Goal: Check status: Check status

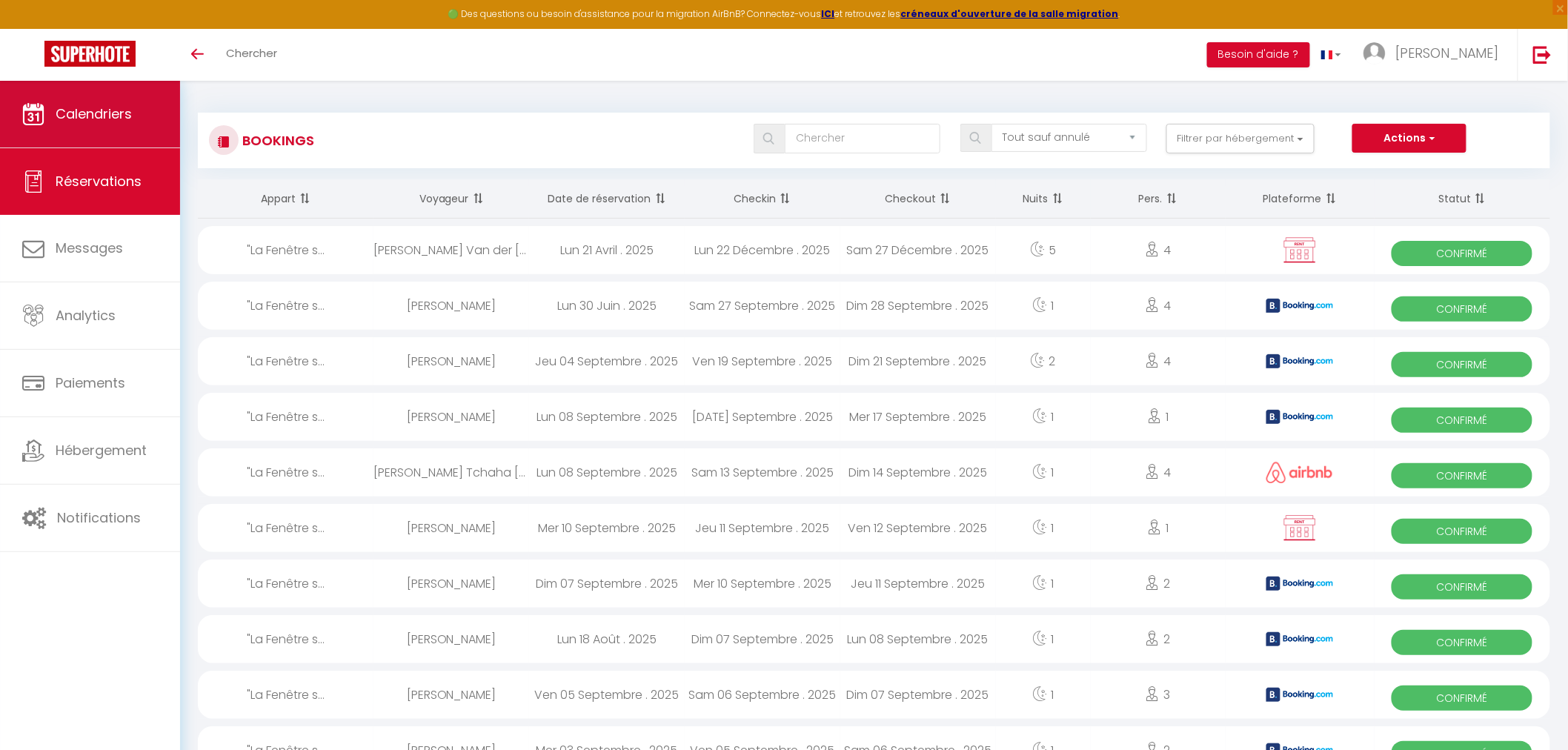
click at [111, 121] on span "Calendriers" at bounding box center [94, 113] width 77 height 19
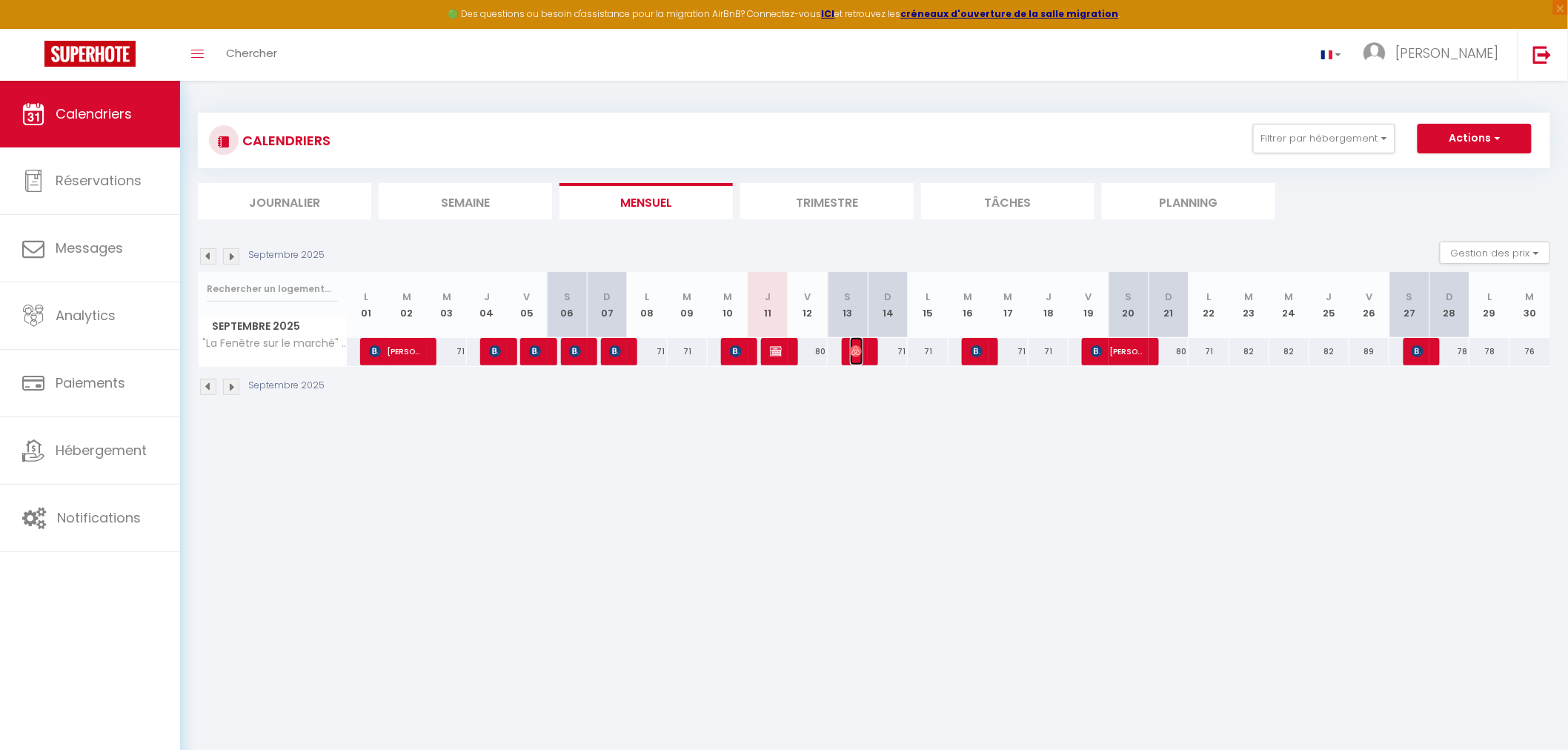
click at [853, 354] on img at bounding box center [856, 352] width 12 height 12
select select "OK"
select select "1"
select select "0"
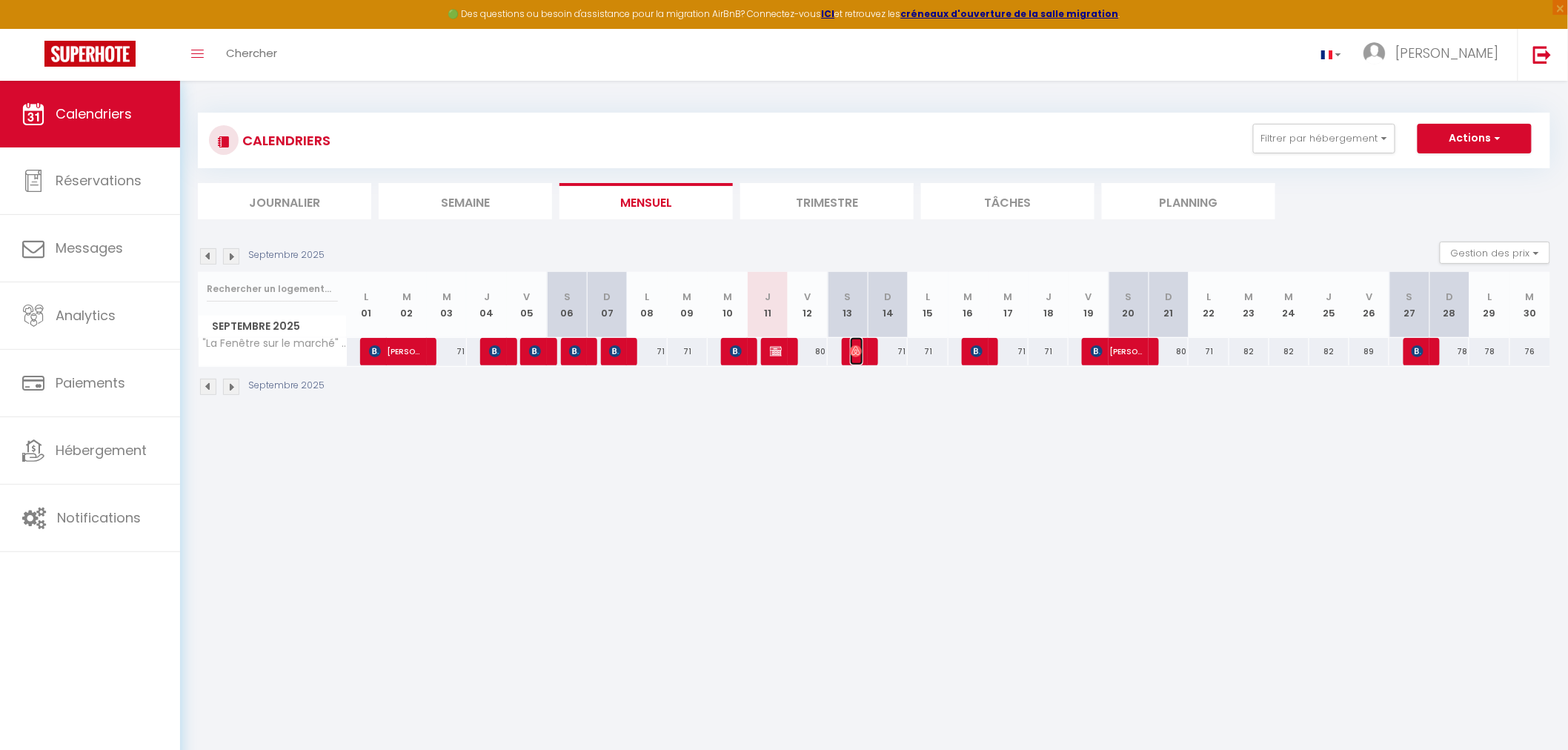
select select "1"
select select
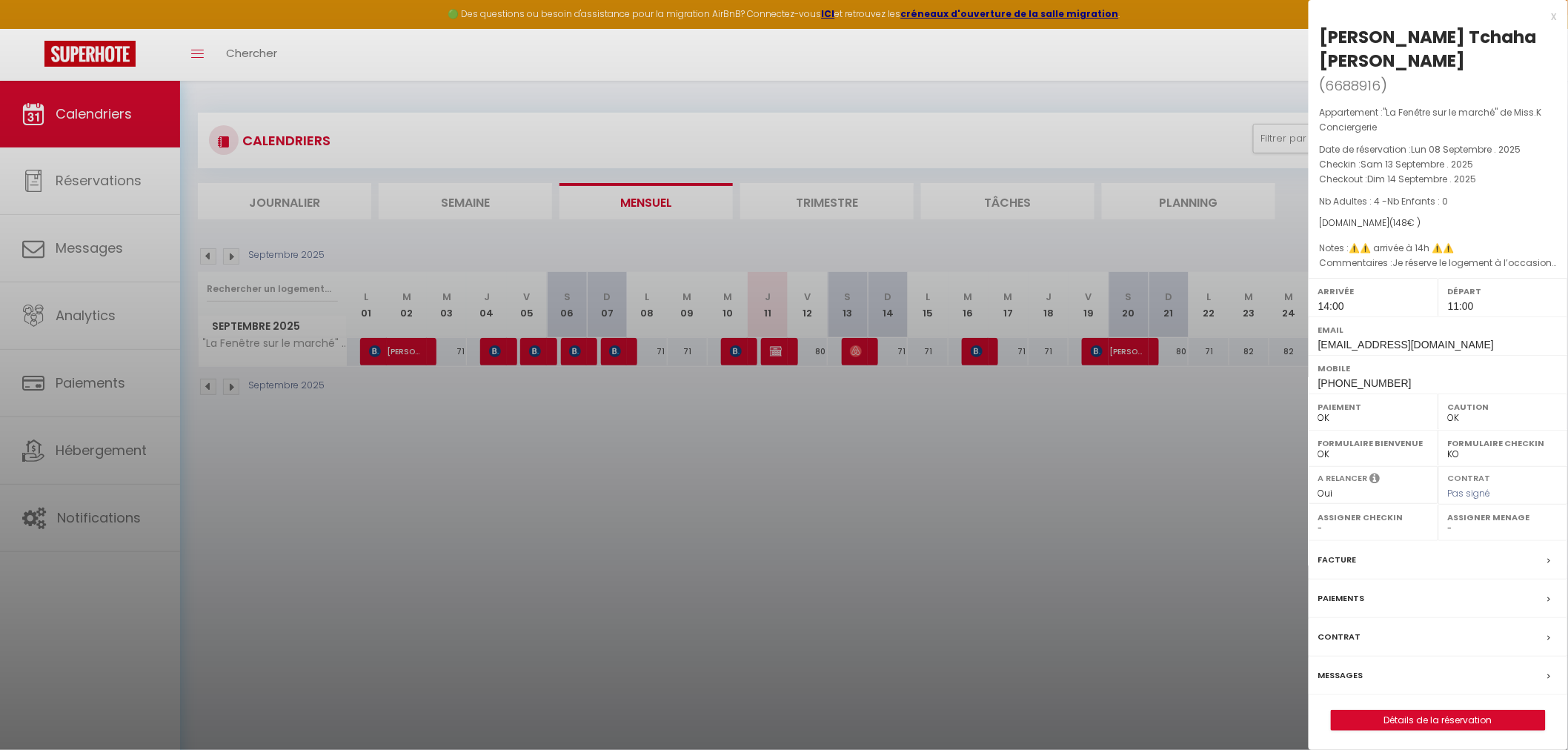
click at [870, 452] on div at bounding box center [784, 375] width 1568 height 750
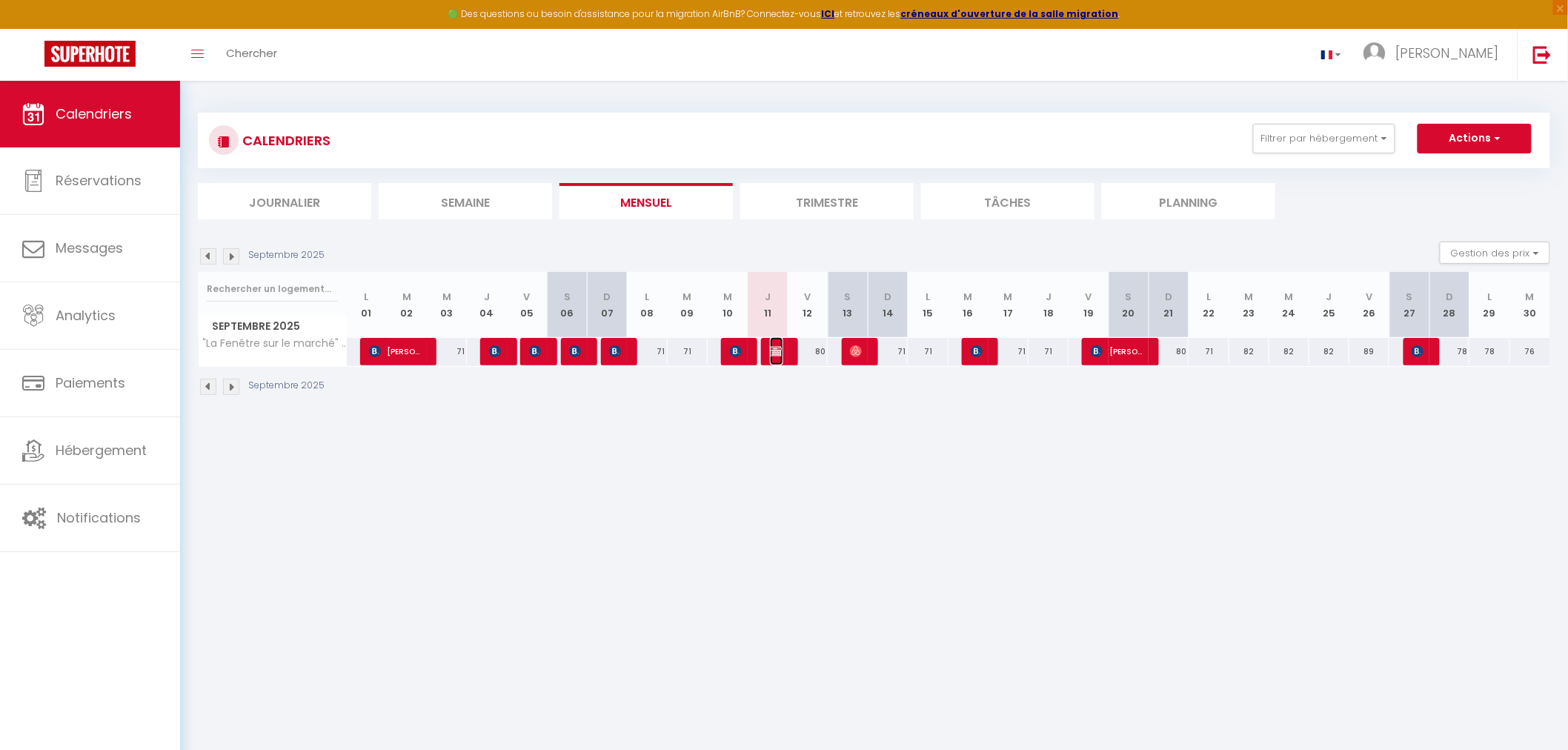
click at [780, 346] on img at bounding box center [776, 352] width 12 height 12
select select "KO"
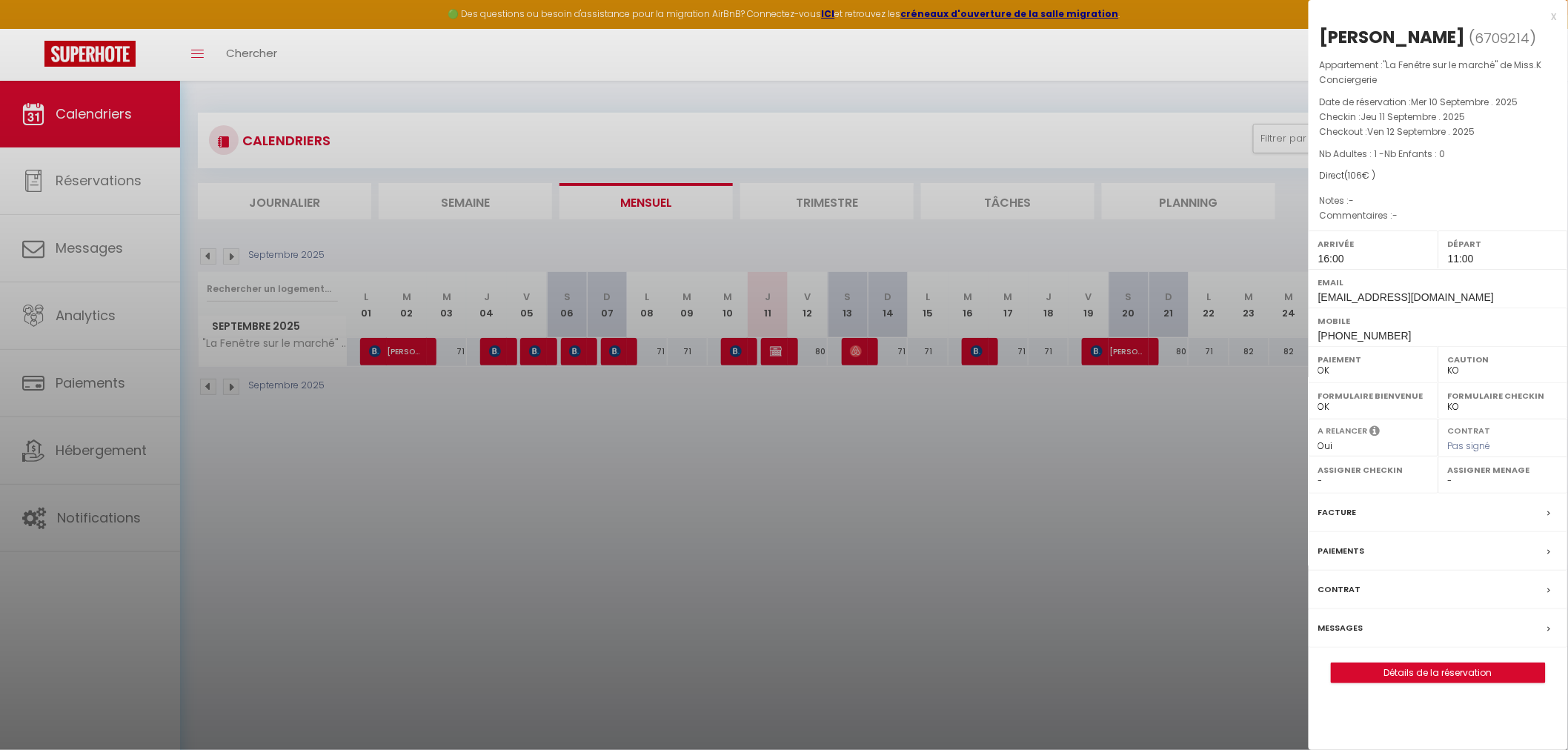
click at [1115, 350] on div at bounding box center [784, 375] width 1568 height 750
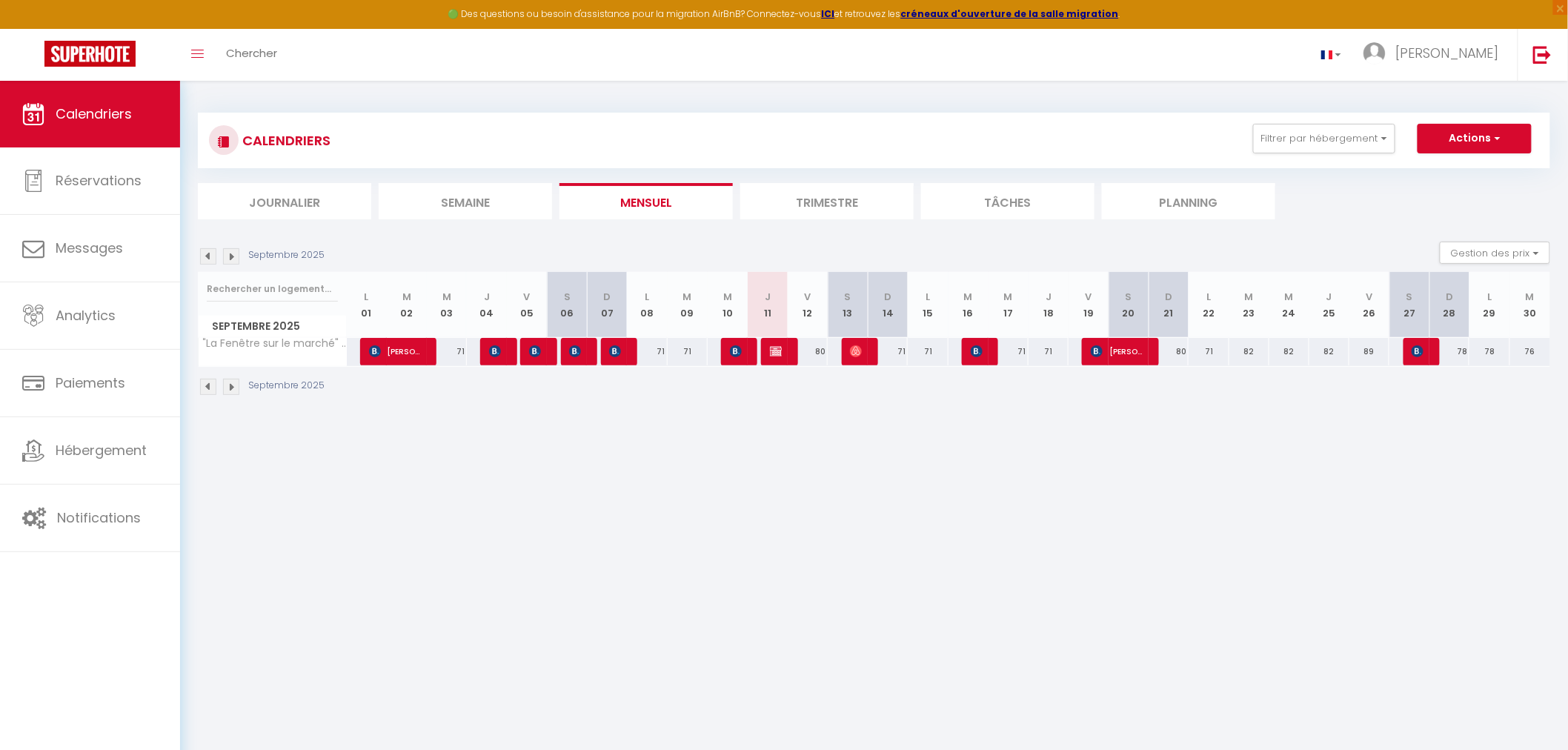
click at [234, 257] on img at bounding box center [231, 256] width 17 height 17
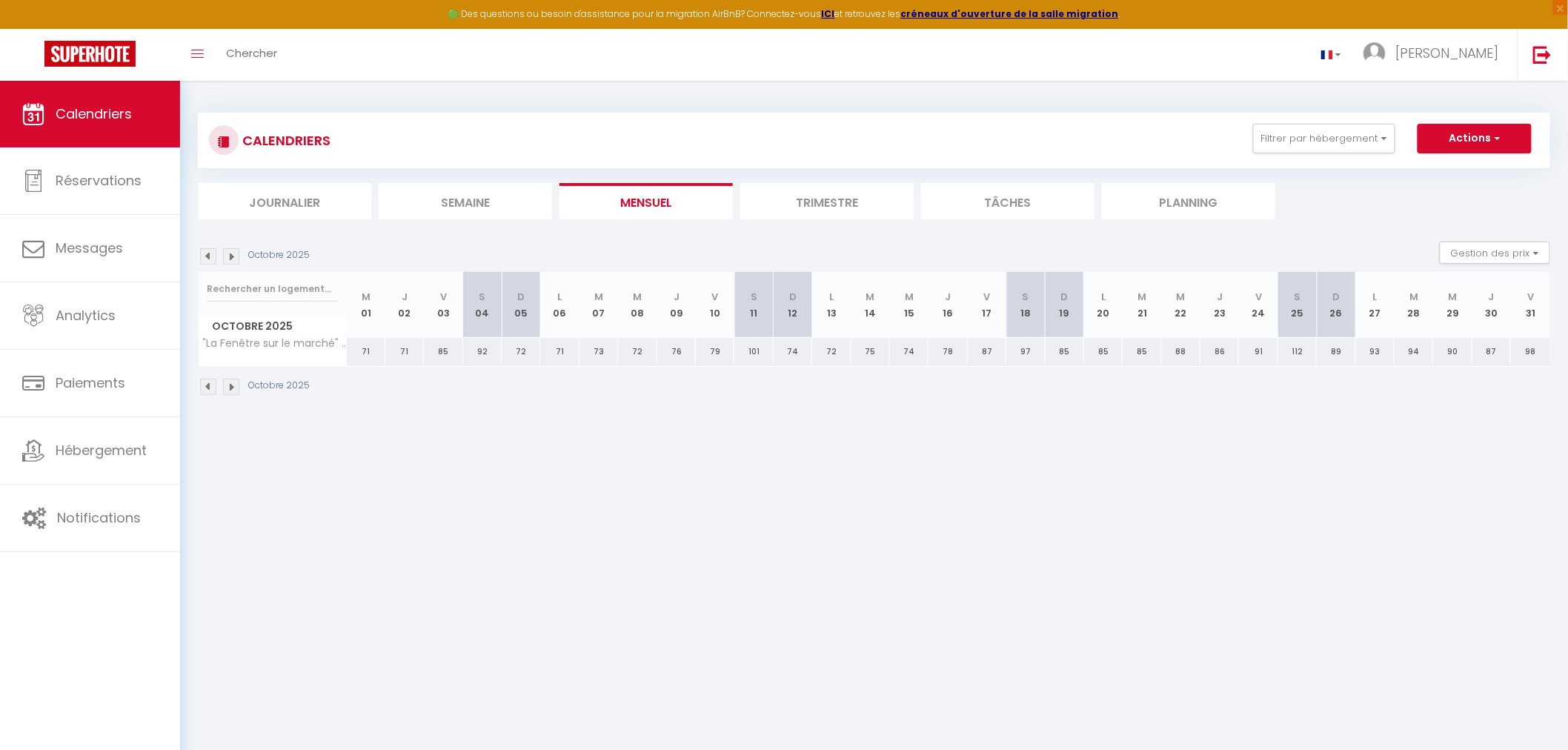
click at [233, 256] on img at bounding box center [231, 256] width 17 height 17
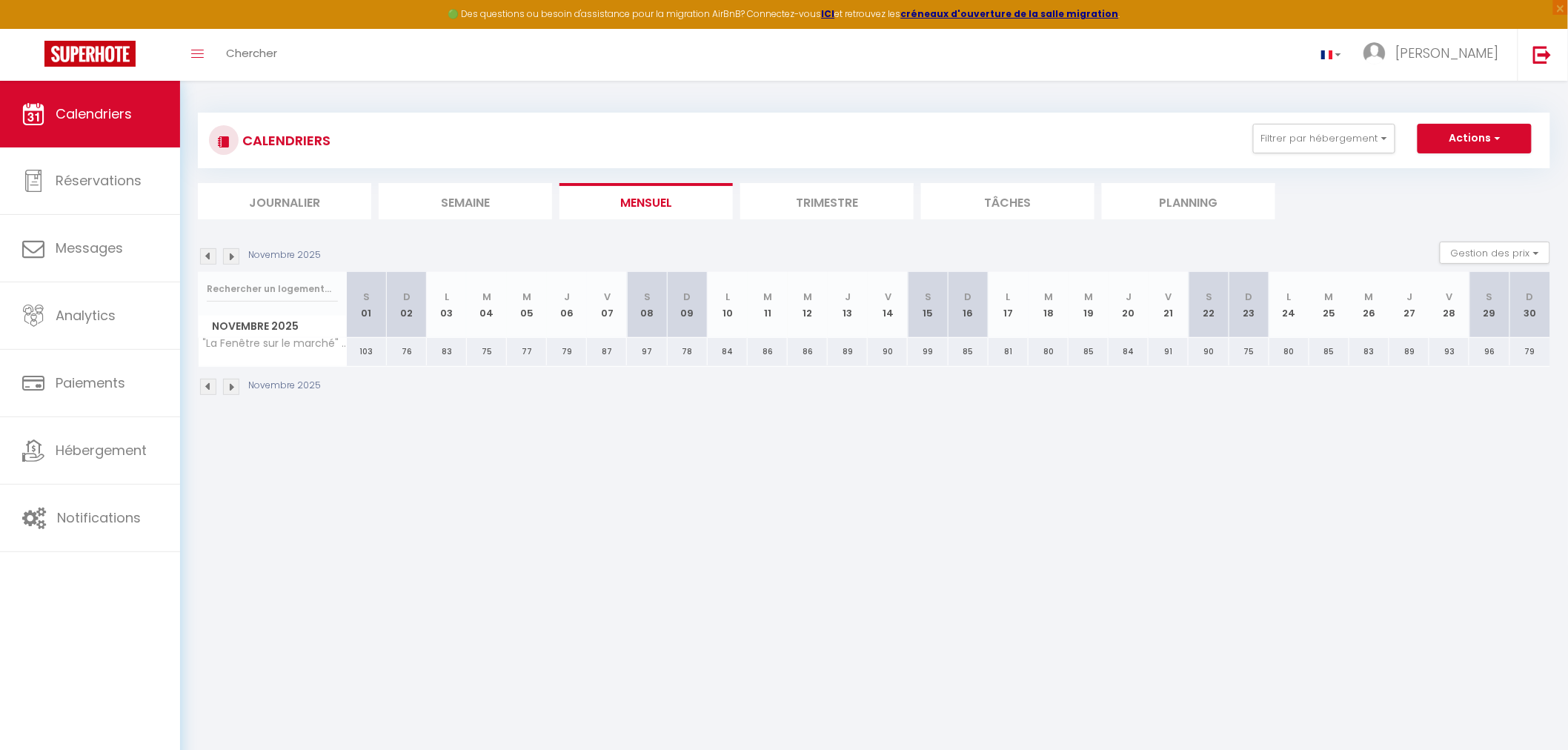
click at [233, 256] on img at bounding box center [231, 256] width 17 height 17
